Goal: Information Seeking & Learning: Learn about a topic

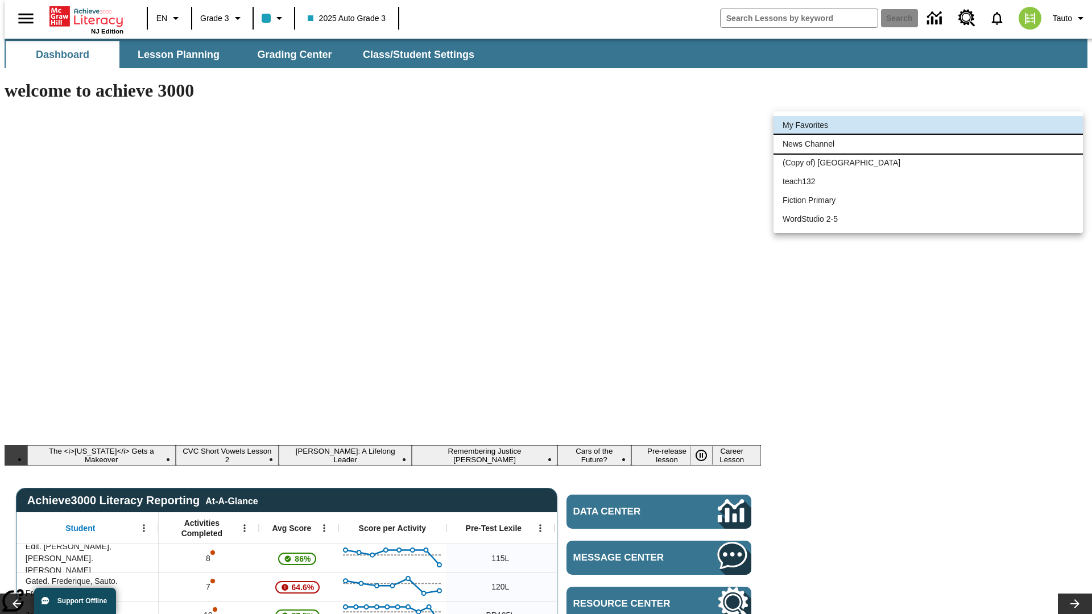
click at [928, 144] on li "News Channel" at bounding box center [928, 144] width 309 height 19
type input "120"
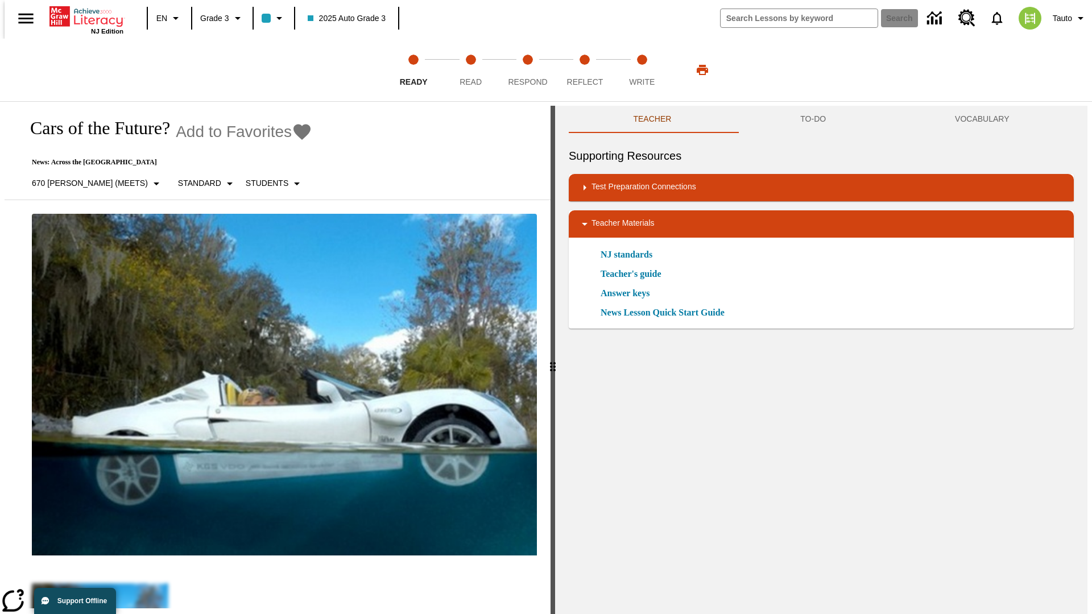
click at [293, 132] on icon "Add to Favorites - Cars of the Future?" at bounding box center [301, 132] width 17 height 16
